Goal: Check status

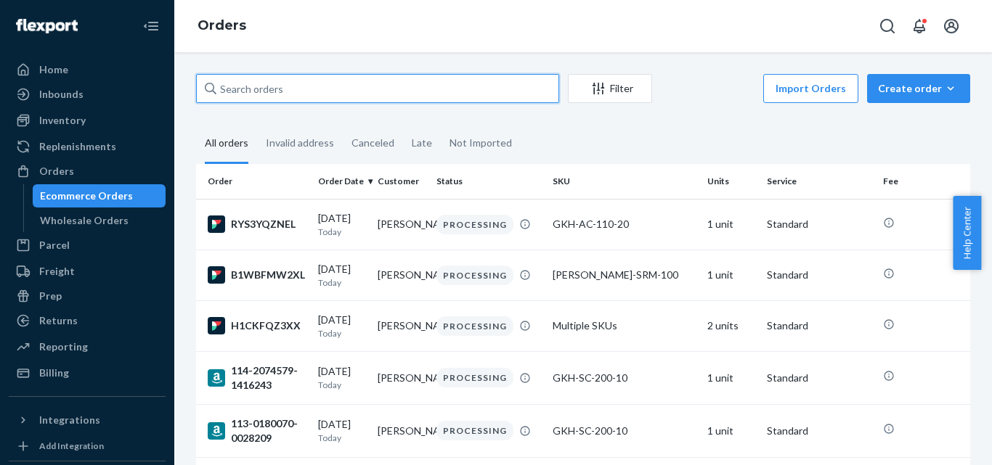
click at [239, 95] on input "text" at bounding box center [377, 88] width 363 height 29
paste input "GKUS67607"
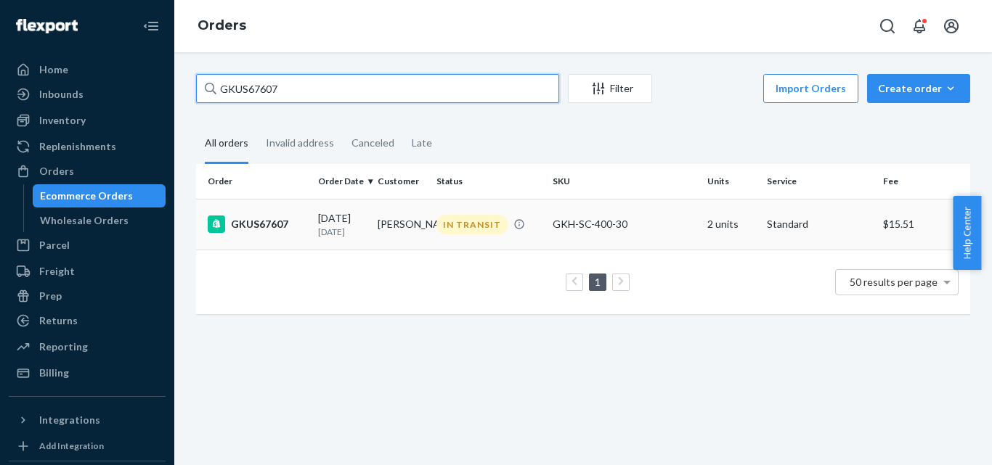
type input "GKUS67607"
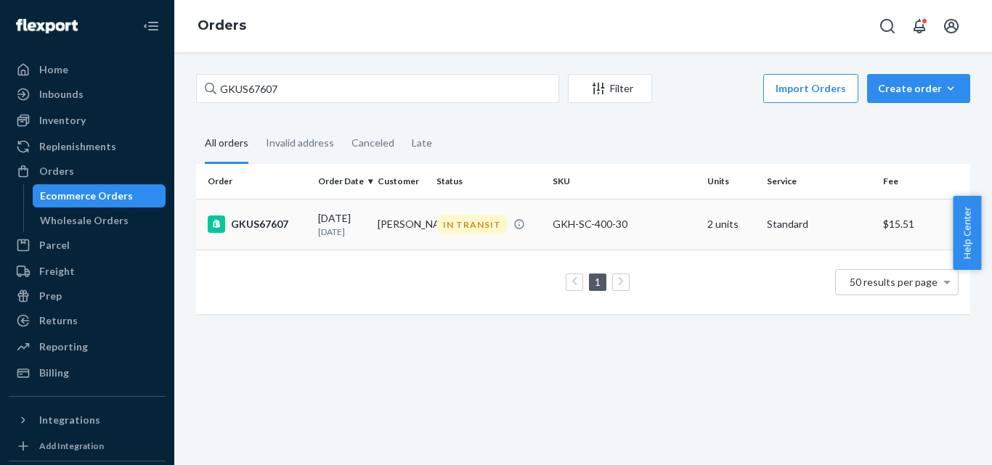
click at [467, 227] on div "IN TRANSIT" at bounding box center [471, 225] width 71 height 20
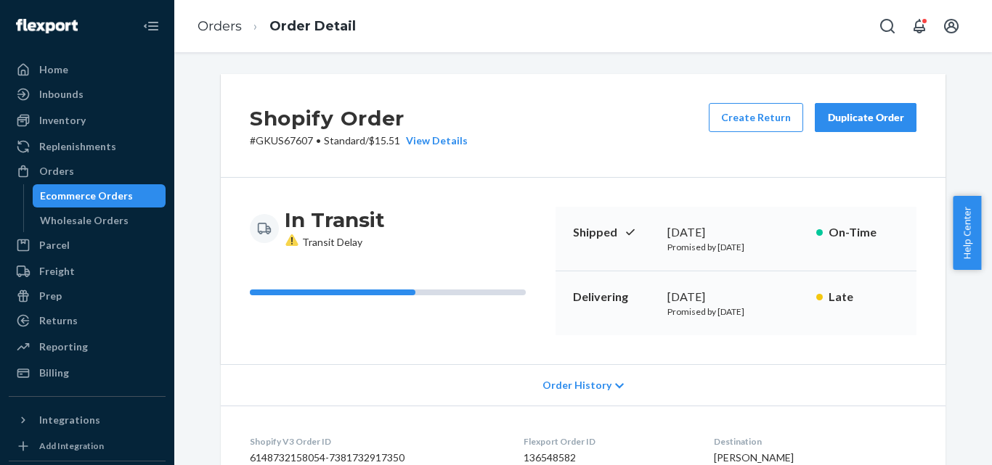
click at [965, 240] on span "Help Center" at bounding box center [966, 233] width 28 height 74
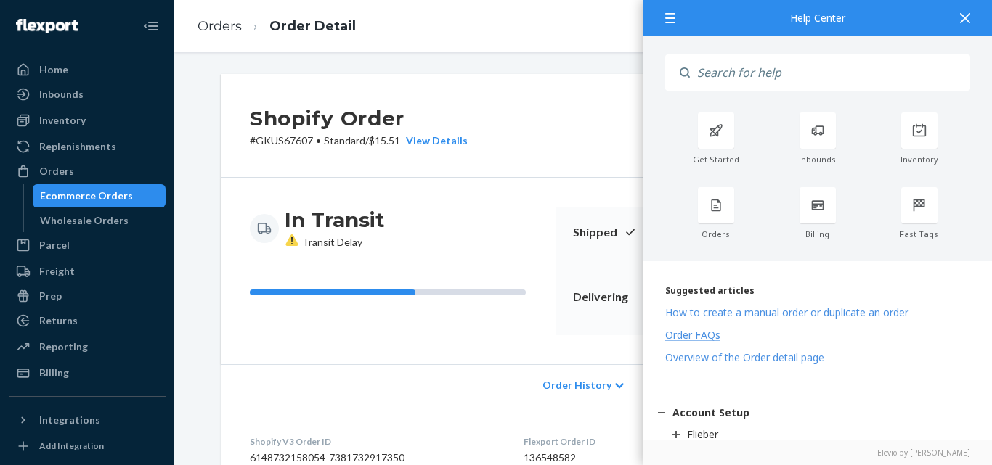
click at [959, 17] on div at bounding box center [965, 18] width 32 height 36
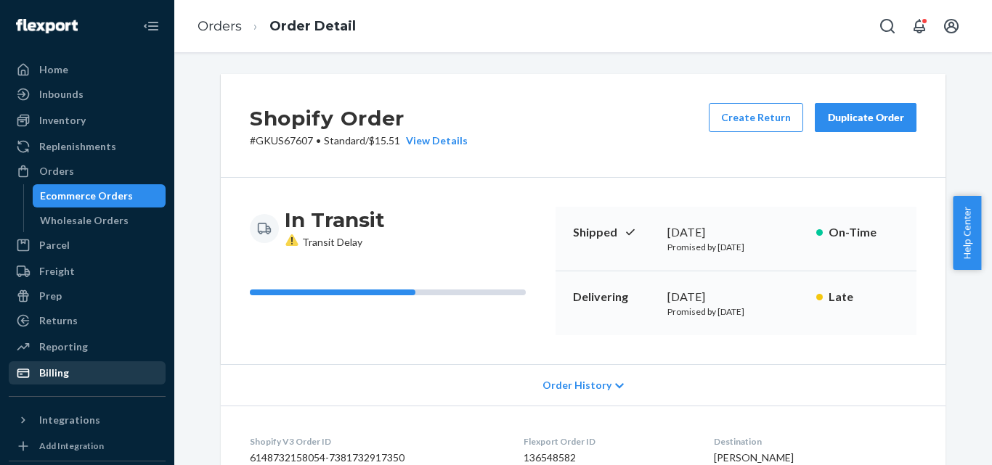
scroll to position [224, 0]
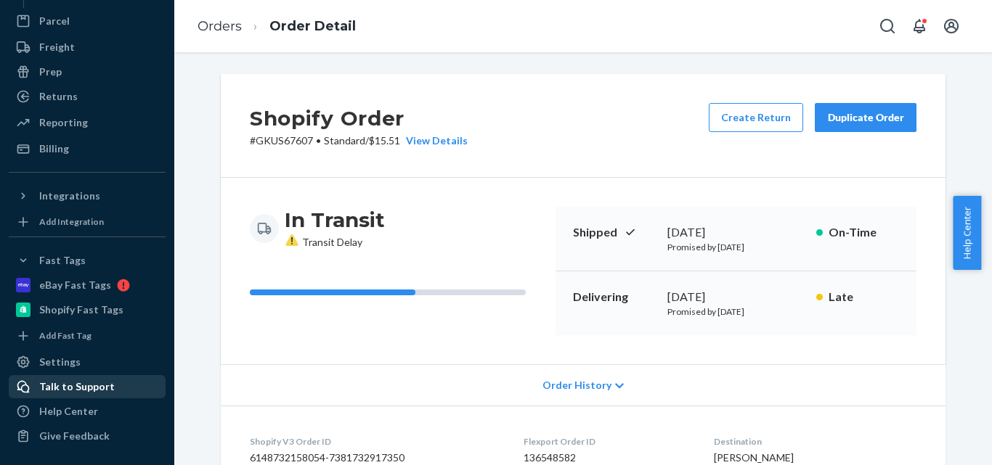
click at [86, 381] on div "Talk to Support" at bounding box center [76, 387] width 75 height 15
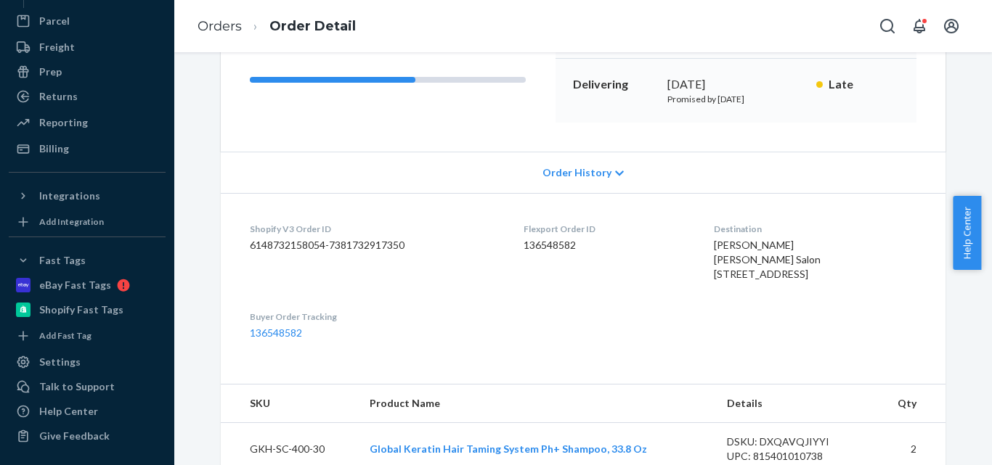
scroll to position [218, 0]
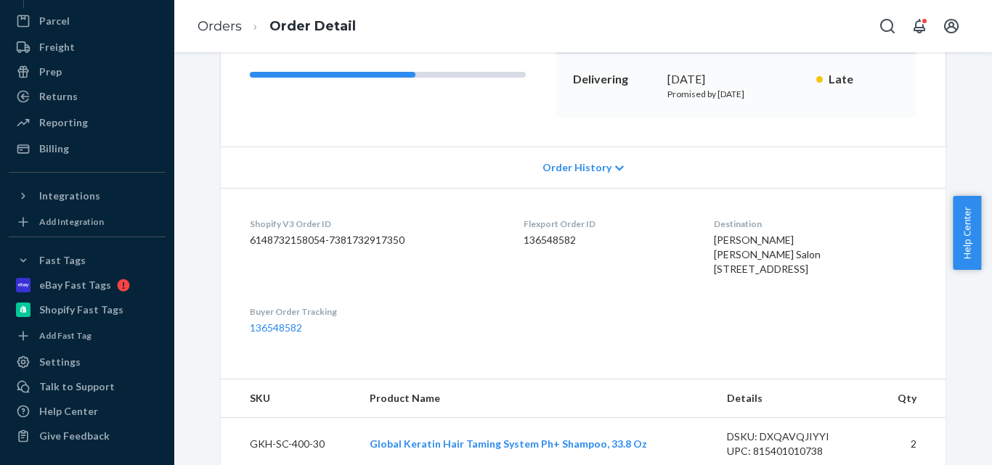
click at [544, 239] on dd "136548582" at bounding box center [607, 240] width 168 height 15
click at [544, 238] on dd "136548582" at bounding box center [607, 240] width 168 height 15
copy dd "136548582"
click at [279, 244] on dd "6148732158054-7381732917350" at bounding box center [375, 240] width 250 height 15
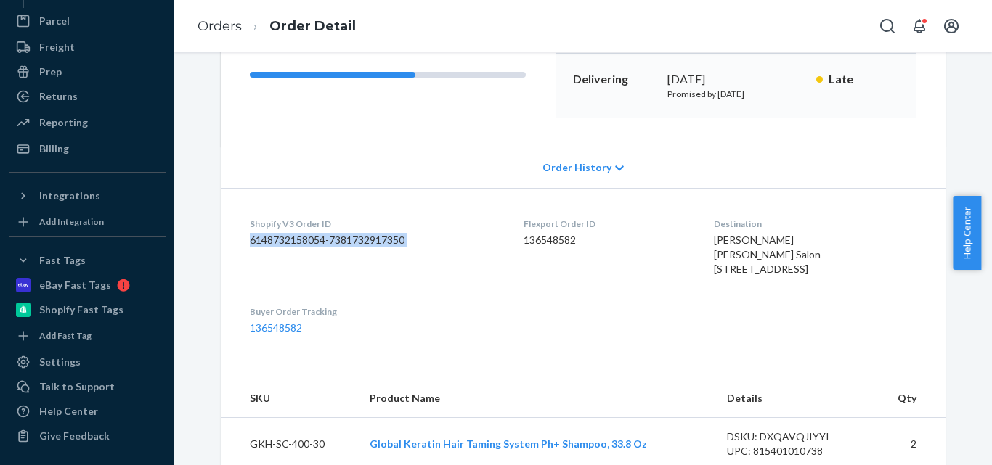
click at [279, 244] on dd "6148732158054-7381732917350" at bounding box center [375, 240] width 250 height 15
copy dd "6148732158054-7381732917350"
